Goal: Task Accomplishment & Management: Contribute content

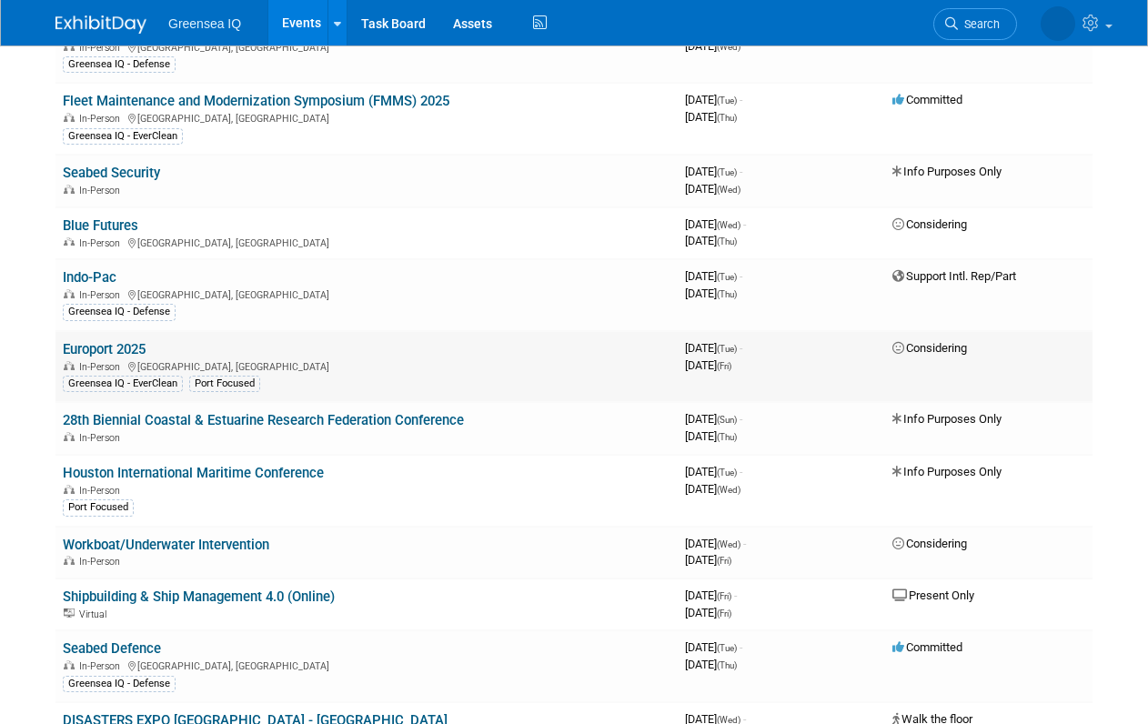
scroll to position [185, 0]
drag, startPoint x: 474, startPoint y: 420, endPoint x: 62, endPoint y: 428, distance: 412.1
click at [61, 428] on td "28th Biennial Coastal & Estuarine Research Federation Conference In-Person" at bounding box center [366, 429] width 622 height 52
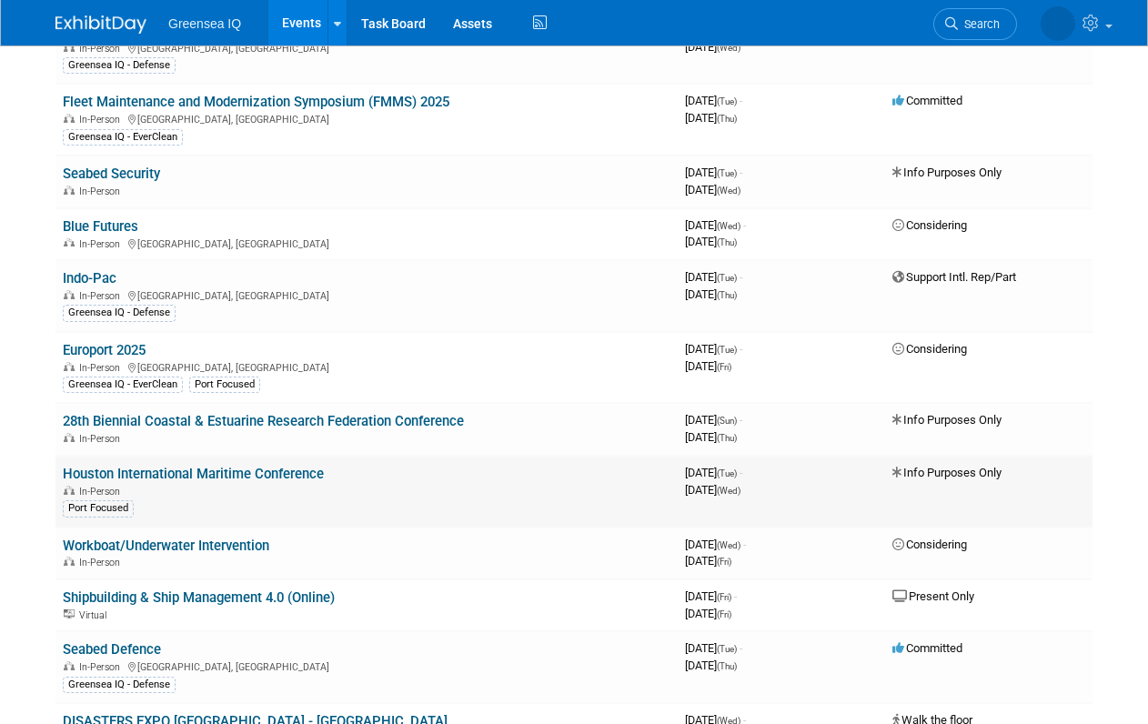
copy link "28th Biennial Coastal & Estuarine Research Federation Conference"
drag, startPoint x: 334, startPoint y: 476, endPoint x: 65, endPoint y: 474, distance: 268.3
click at [65, 473] on td "Houston International Maritime Conference In-Person Port Focused" at bounding box center [366, 492] width 622 height 72
copy link "Houston International Maritime Conference"
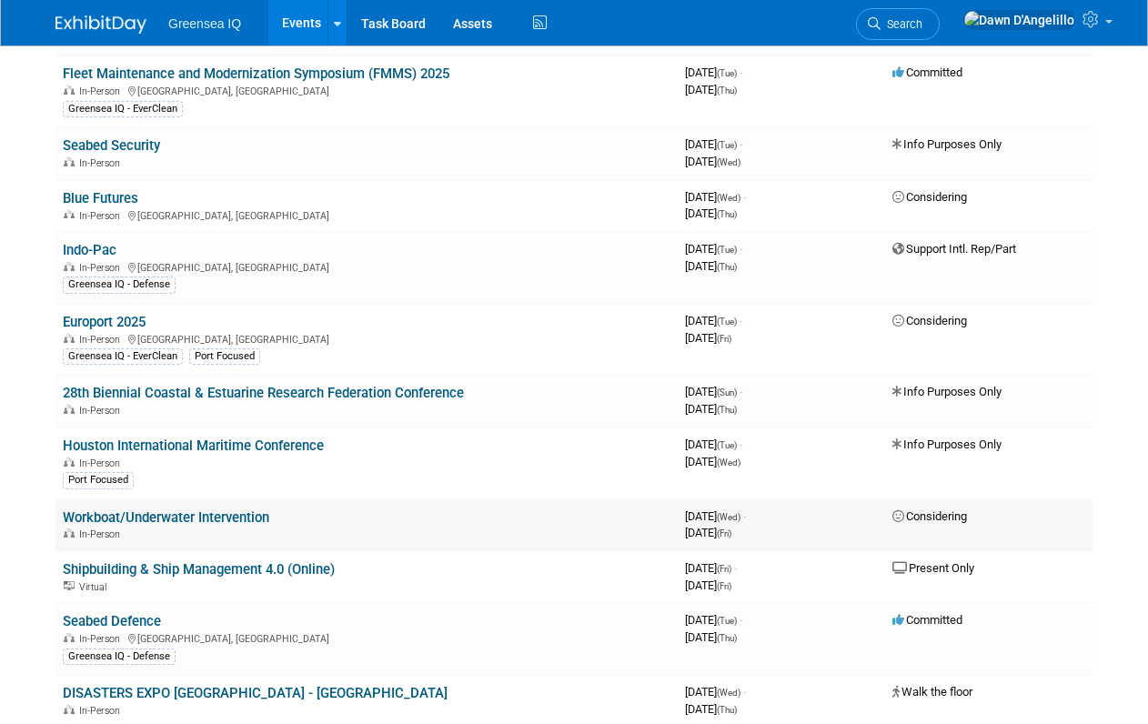
scroll to position [215, 0]
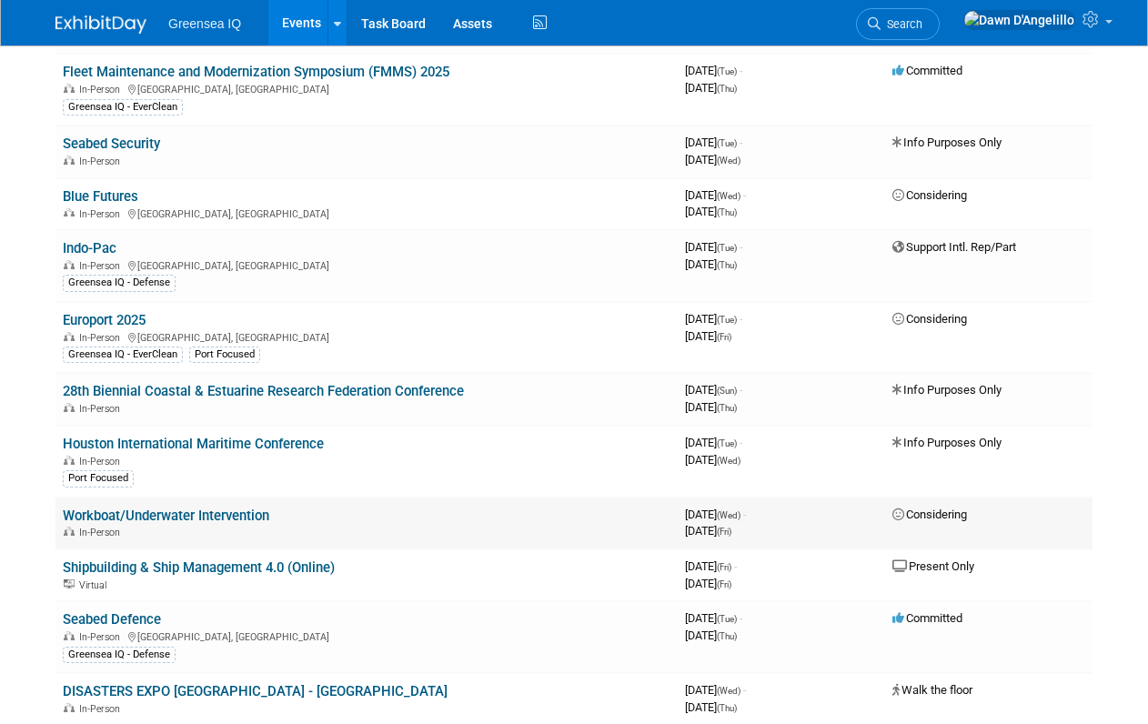
click at [201, 515] on link "Workboat/Underwater Intervention" at bounding box center [166, 516] width 206 height 16
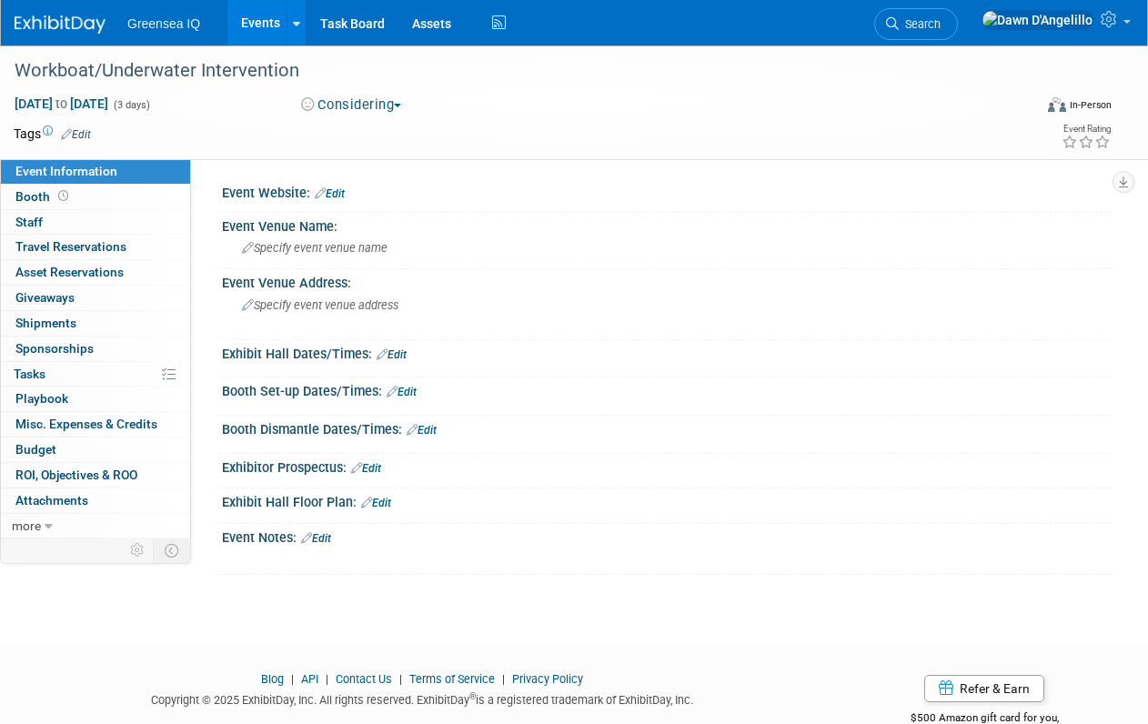
click at [398, 106] on button "Considering" at bounding box center [352, 105] width 114 height 19
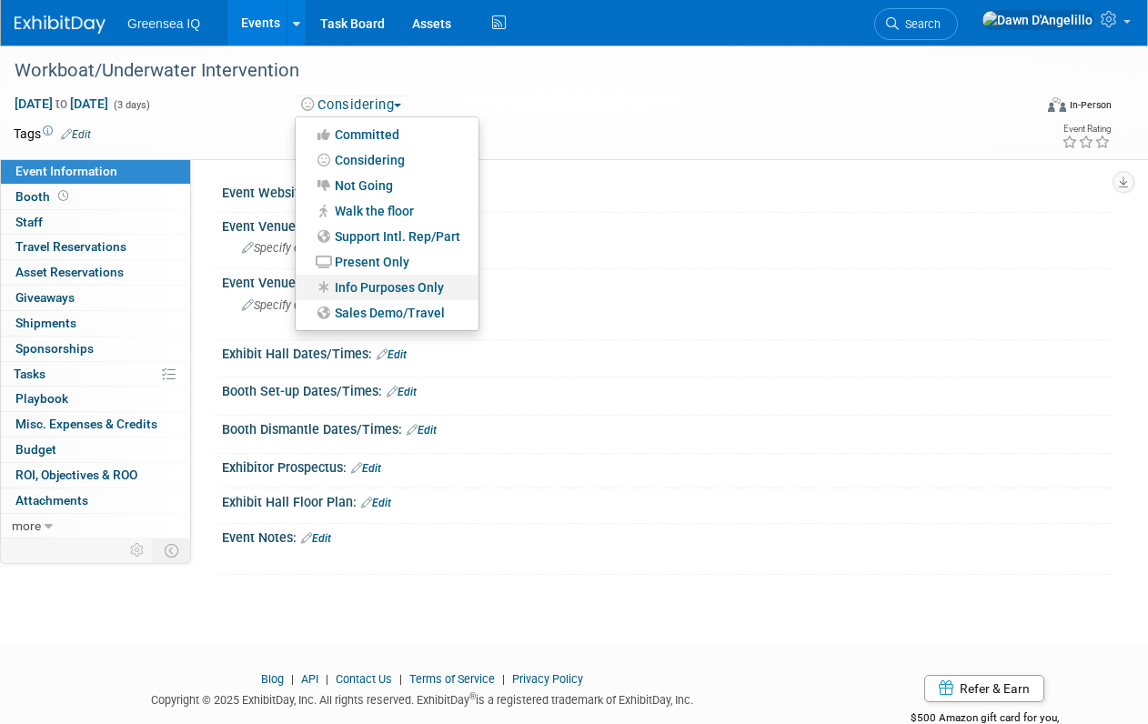
click at [378, 285] on link "Info Purposes Only" at bounding box center [387, 287] width 183 height 25
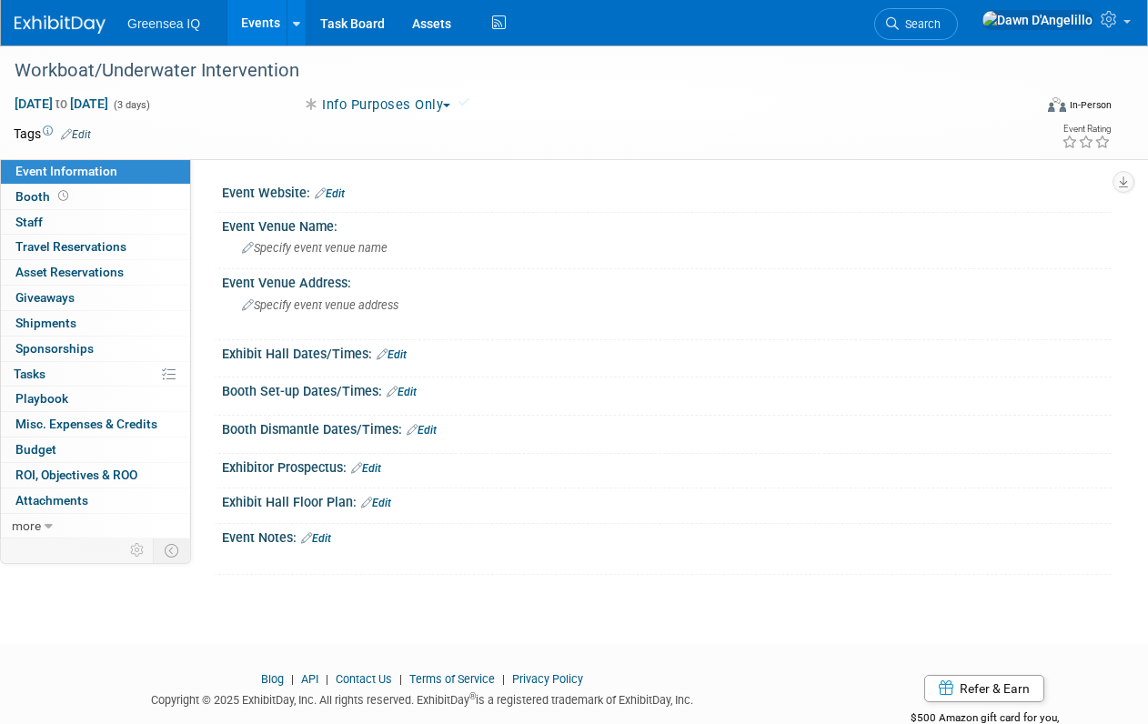
click at [262, 17] on link "Events" at bounding box center [260, 22] width 66 height 45
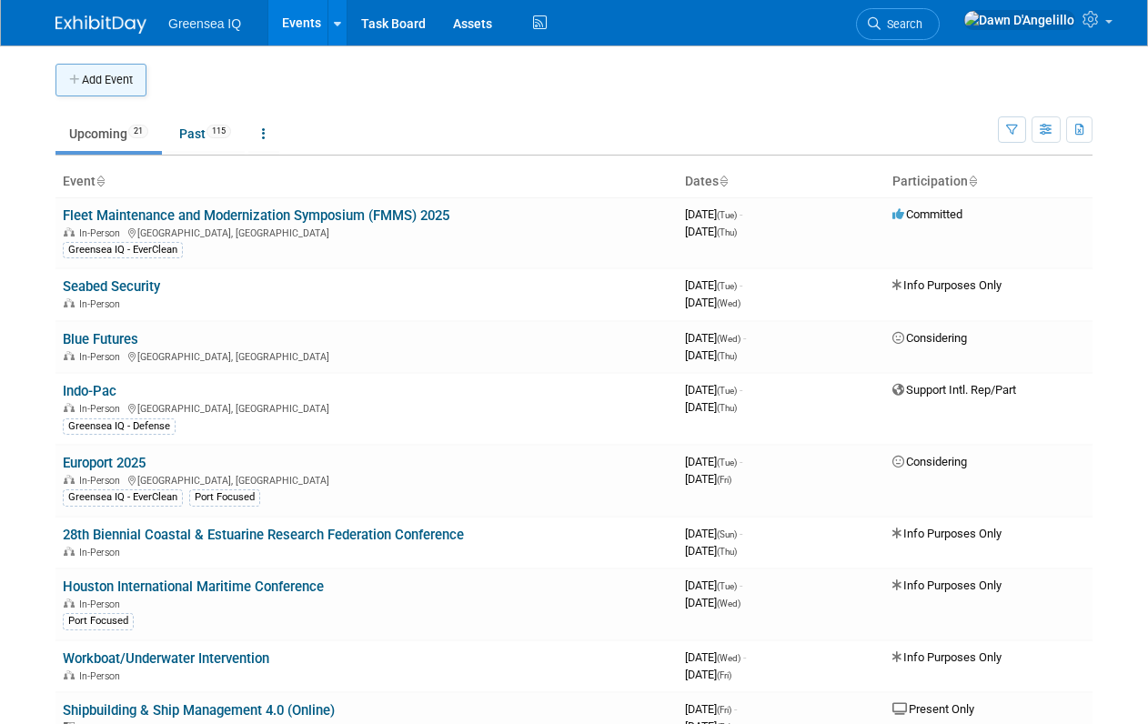
click at [126, 80] on button "Add Event" at bounding box center [100, 80] width 91 height 33
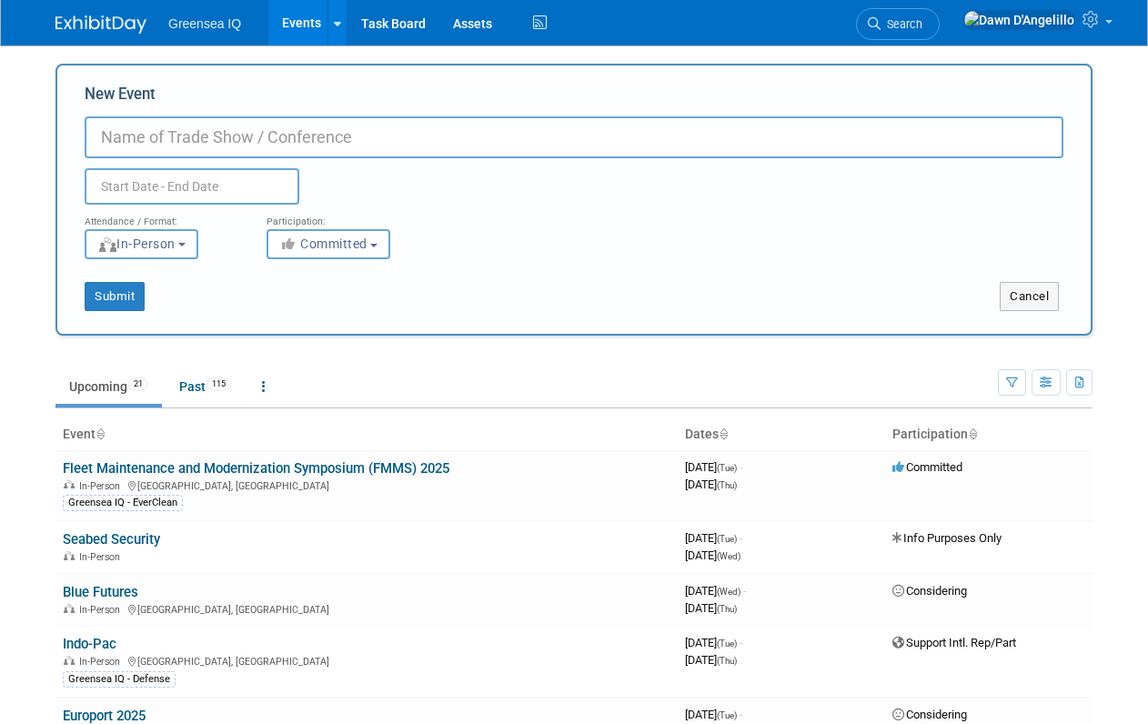
paste input "2026 Dredging Summit & EXPO"
type input "2026 Dredging Summit & EXPO"
click at [180, 181] on input "text" at bounding box center [192, 186] width 215 height 36
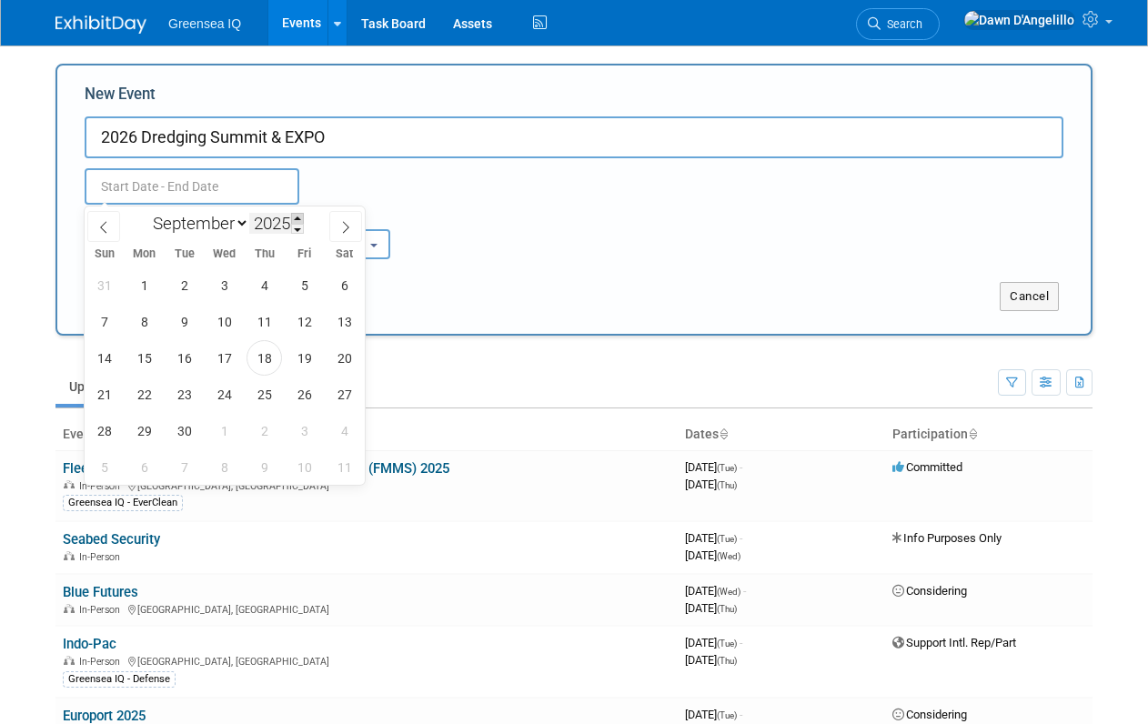
click at [299, 216] on span at bounding box center [297, 218] width 13 height 11
type input "2026"
click at [242, 226] on select "January February March April May June July August September October November De…" at bounding box center [197, 223] width 105 height 23
select select "6"
click at [145, 212] on select "January February March April May June July August September October November De…" at bounding box center [197, 223] width 105 height 23
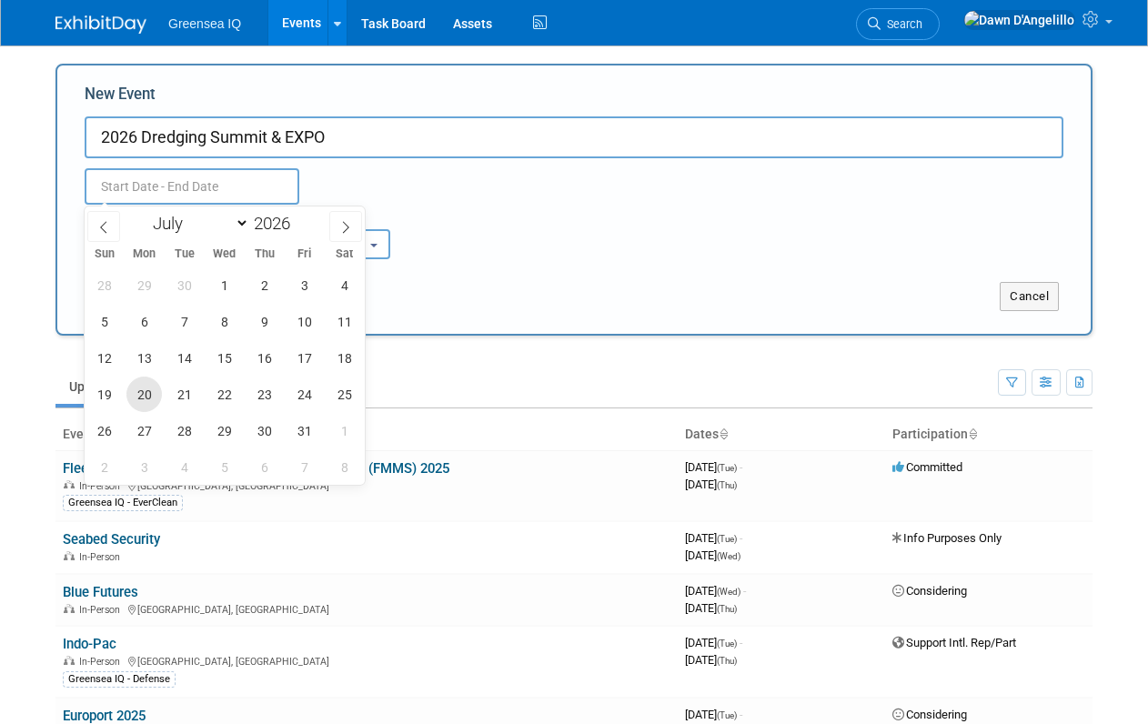
click at [142, 395] on span "20" at bounding box center [143, 394] width 35 height 35
click at [263, 396] on span "23" at bounding box center [264, 394] width 35 height 35
type input "Jul 20, 2026 to Jul 23, 2026"
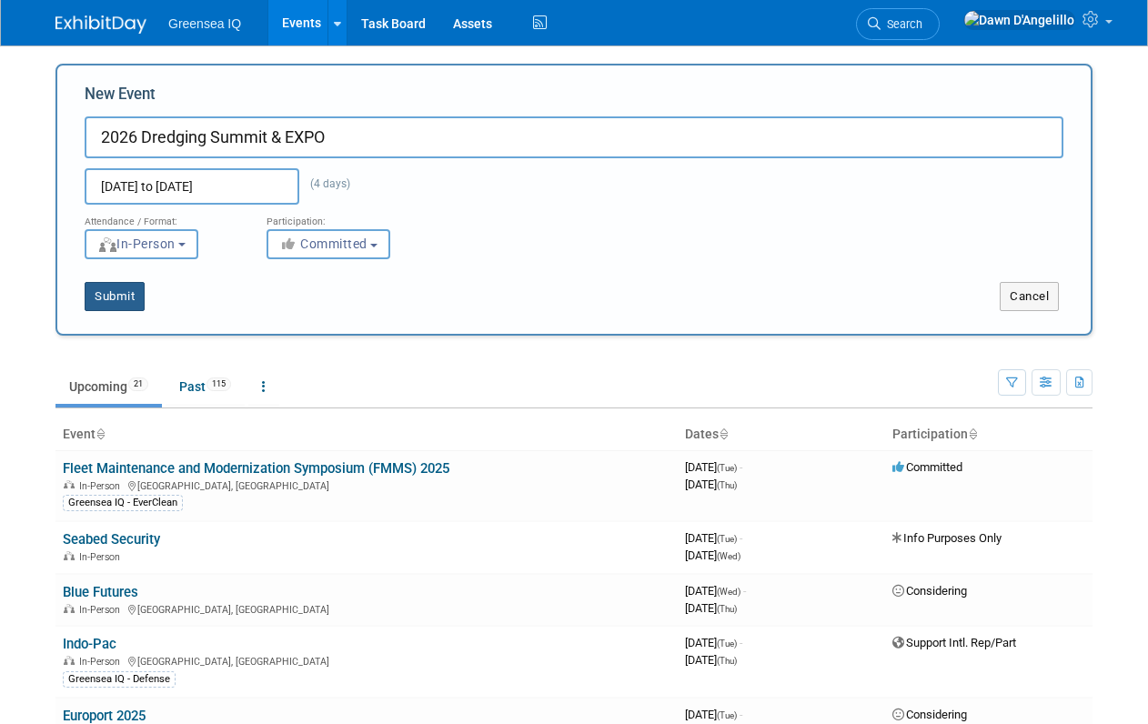
click at [116, 296] on button "Submit" at bounding box center [115, 296] width 60 height 29
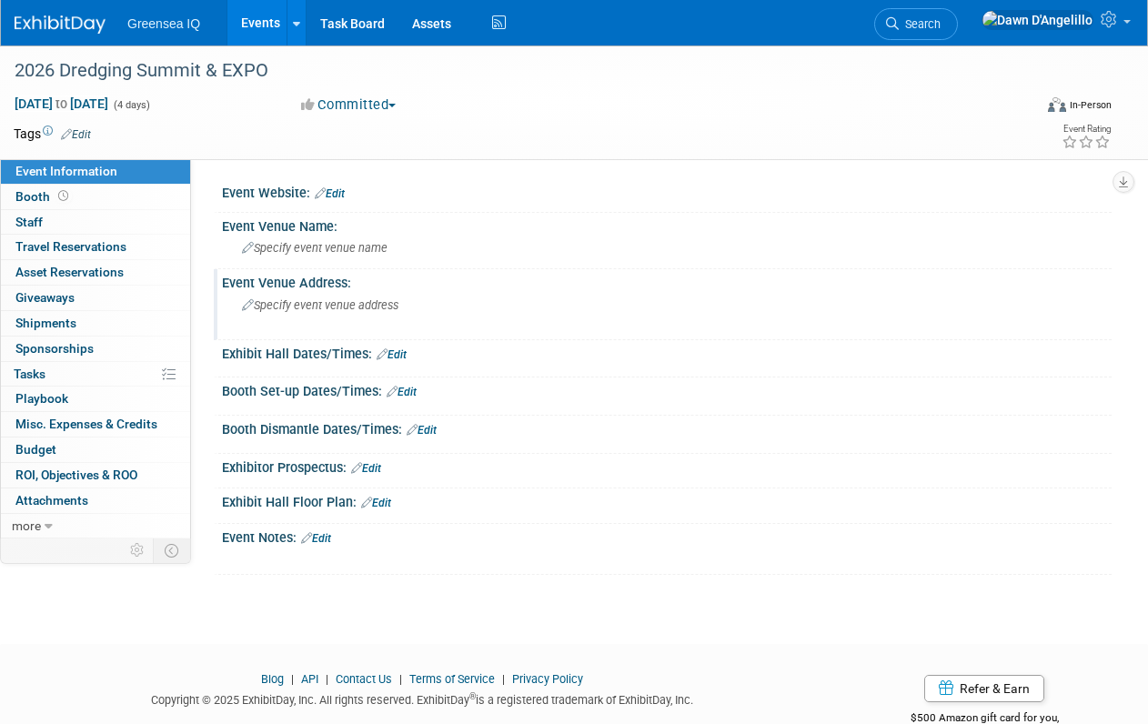
click at [297, 307] on span "Specify event venue address" at bounding box center [320, 305] width 156 height 14
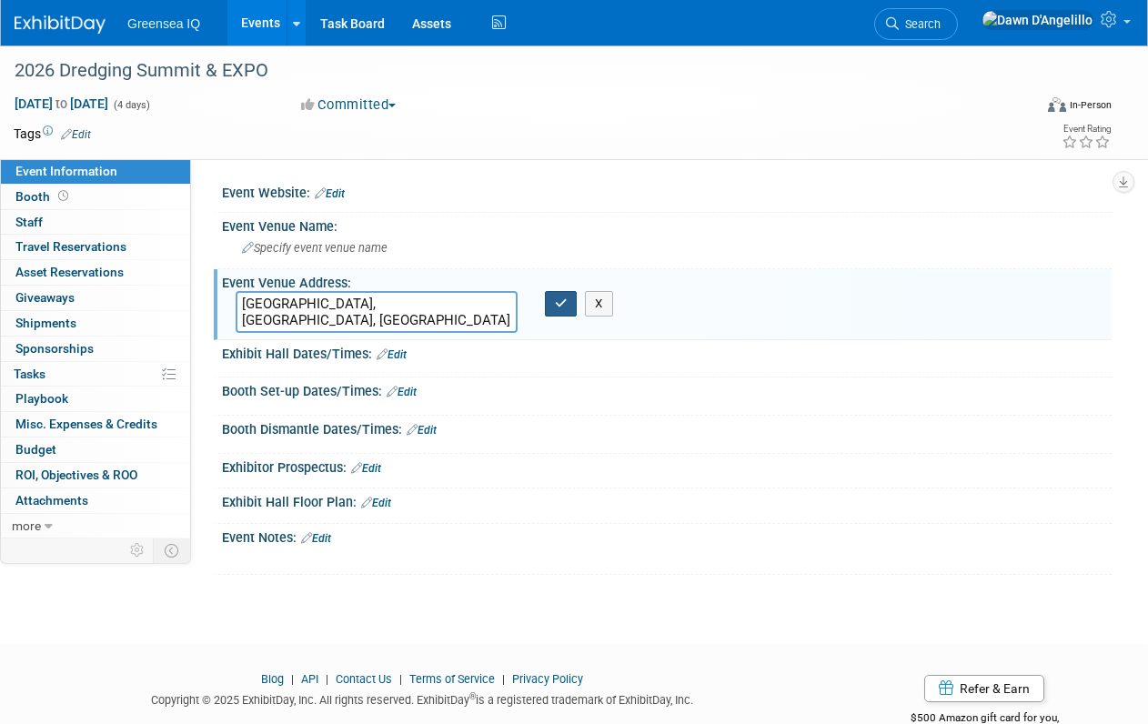
type textarea "Montreal, Quebec, Canada"
click at [559, 304] on icon "button" at bounding box center [561, 303] width 13 height 12
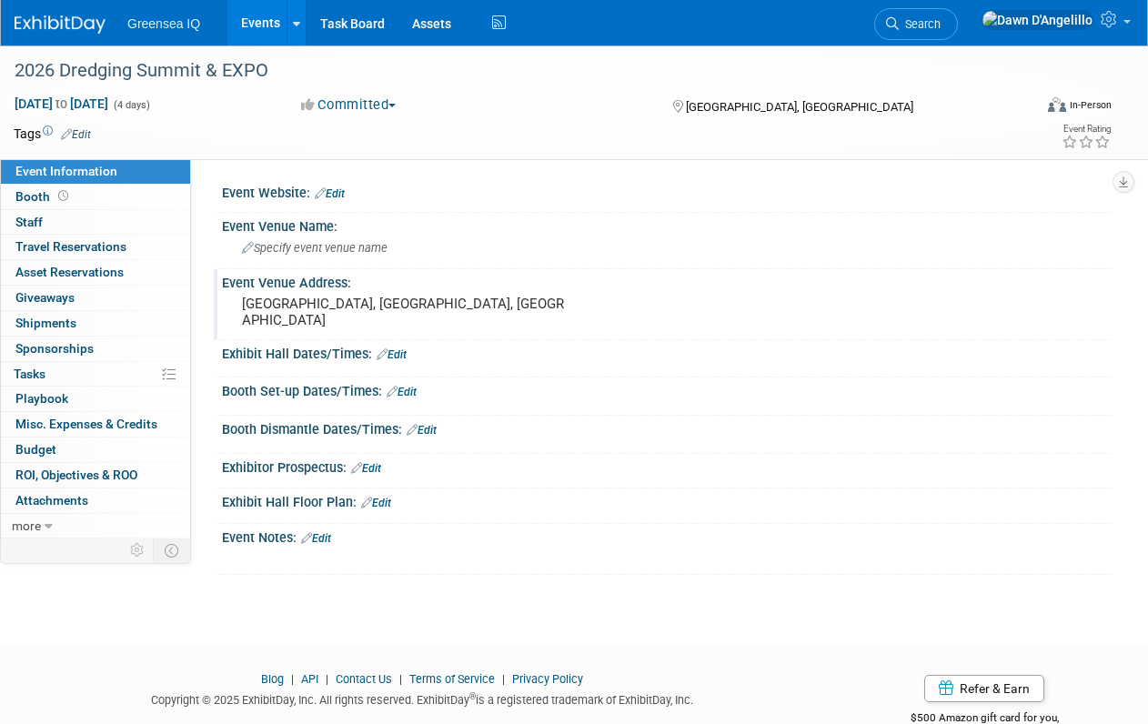
click at [390, 108] on button "Committed" at bounding box center [349, 105] width 108 height 19
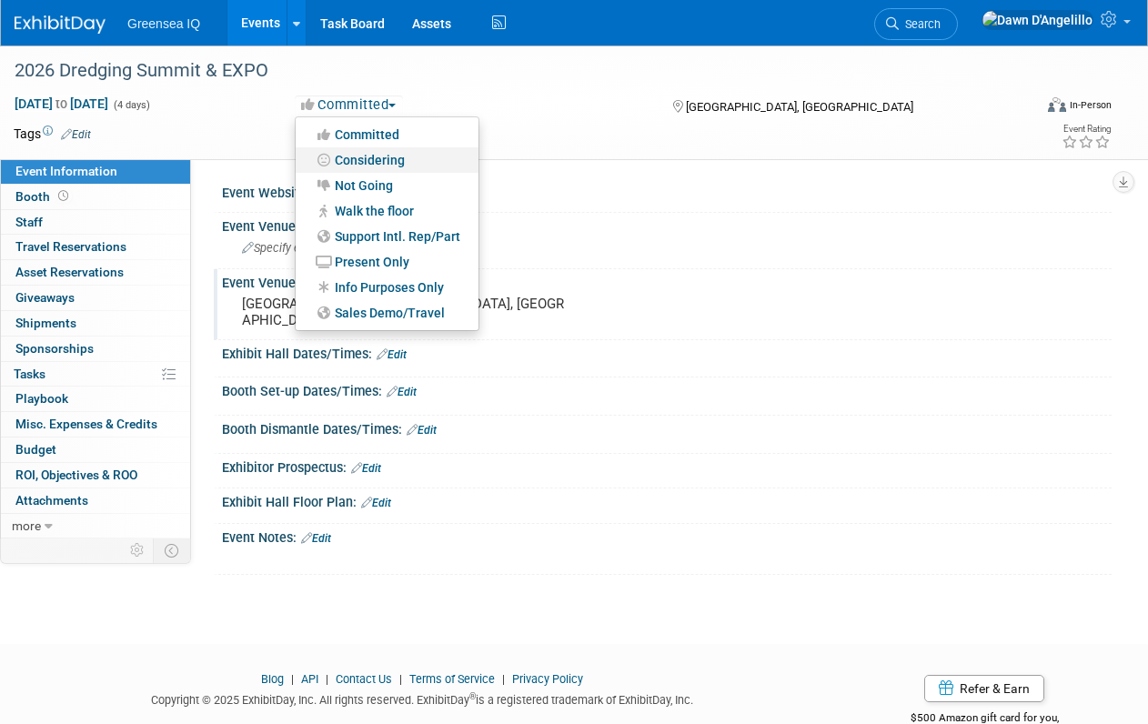
click at [380, 164] on link "Considering" at bounding box center [387, 159] width 183 height 25
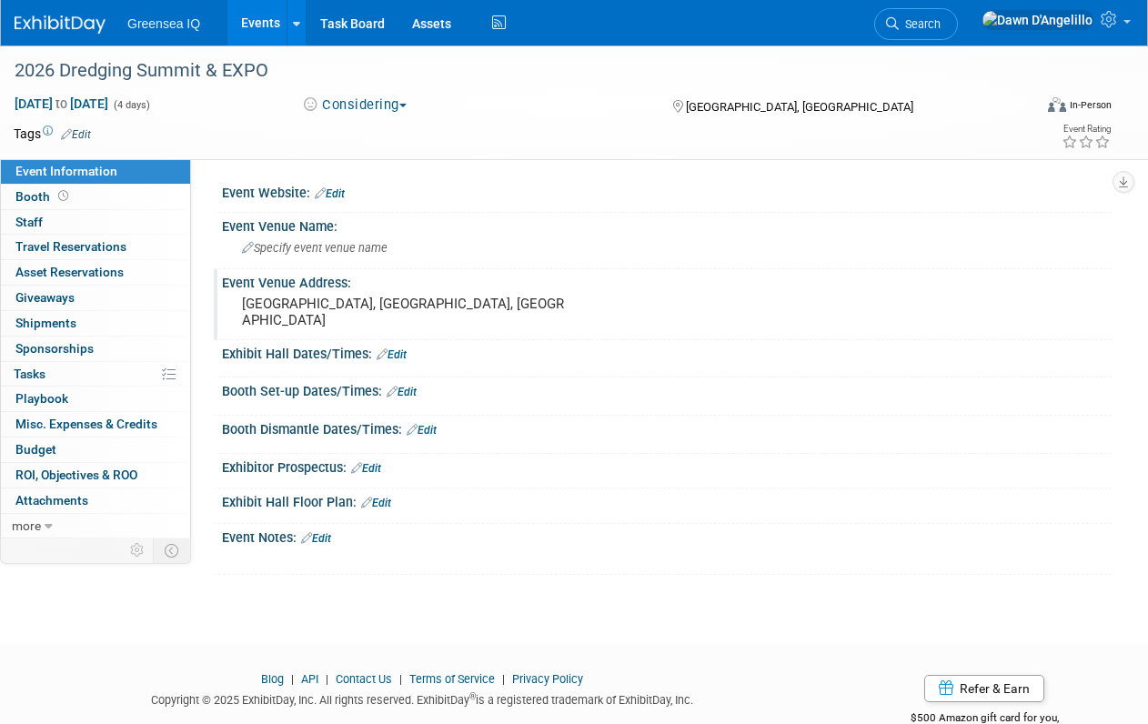
click at [256, 21] on link "Events" at bounding box center [260, 22] width 66 height 45
